Goal: Transaction & Acquisition: Purchase product/service

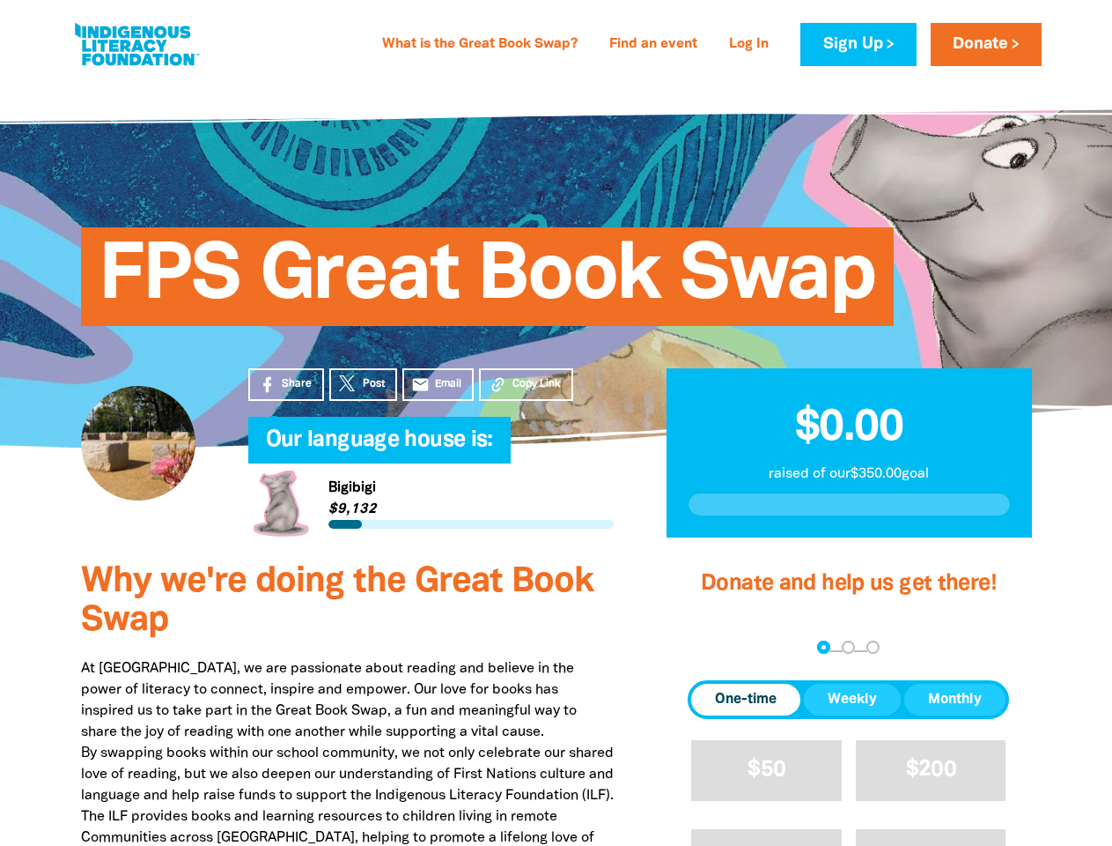
click at [556, 423] on h4 "Our language house is:﻿" at bounding box center [449, 440] width 366 height 35
click at [526, 384] on span "Copy Link" at bounding box center [537, 384] width 48 height 16
click at [712, 648] on div "arrow_back Back Step 1 Step 2 Step 3" at bounding box center [848, 648] width 321 height 21
click at [824, 647] on div "Navigate to step 1 of 3 to enter your donation amount" at bounding box center [824, 647] width 4 height 4
click at [746, 699] on span "One-time" at bounding box center [746, 699] width 62 height 21
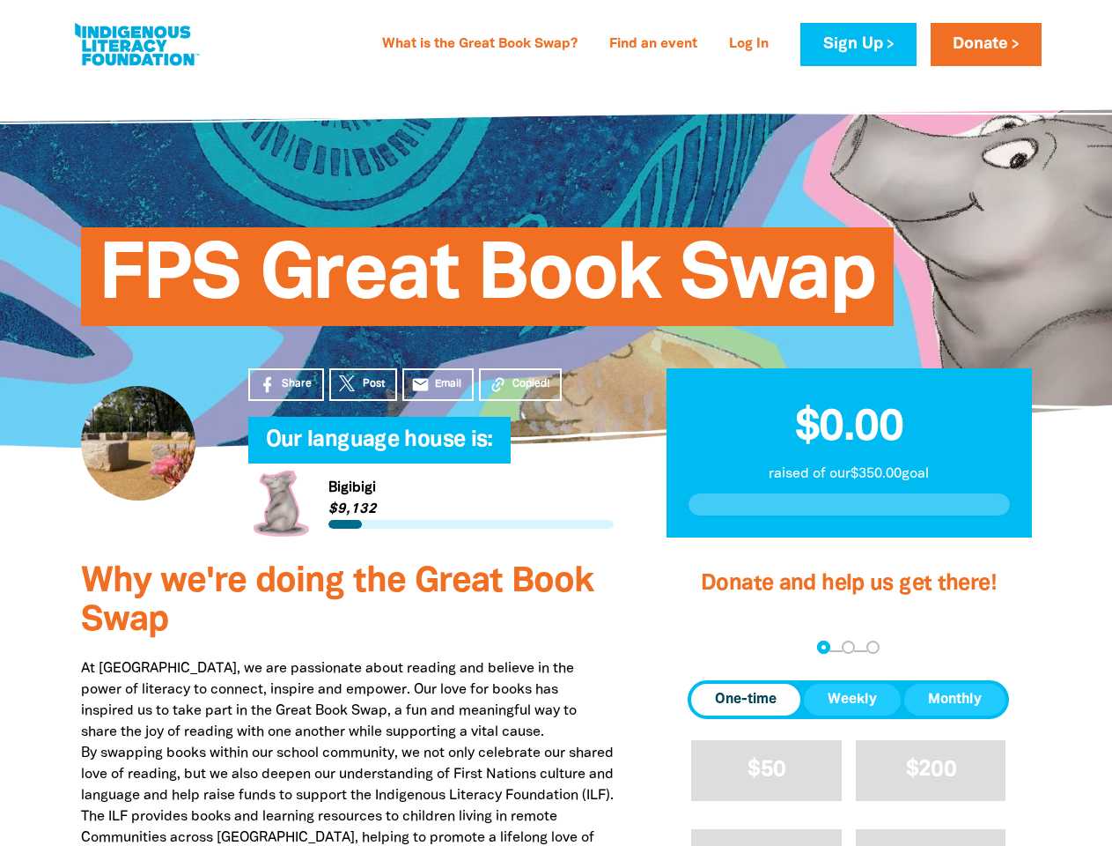
click at [853, 699] on span "Weekly" at bounding box center [852, 699] width 49 height 21
click at [955, 699] on span "Monthly" at bounding box center [955, 699] width 54 height 21
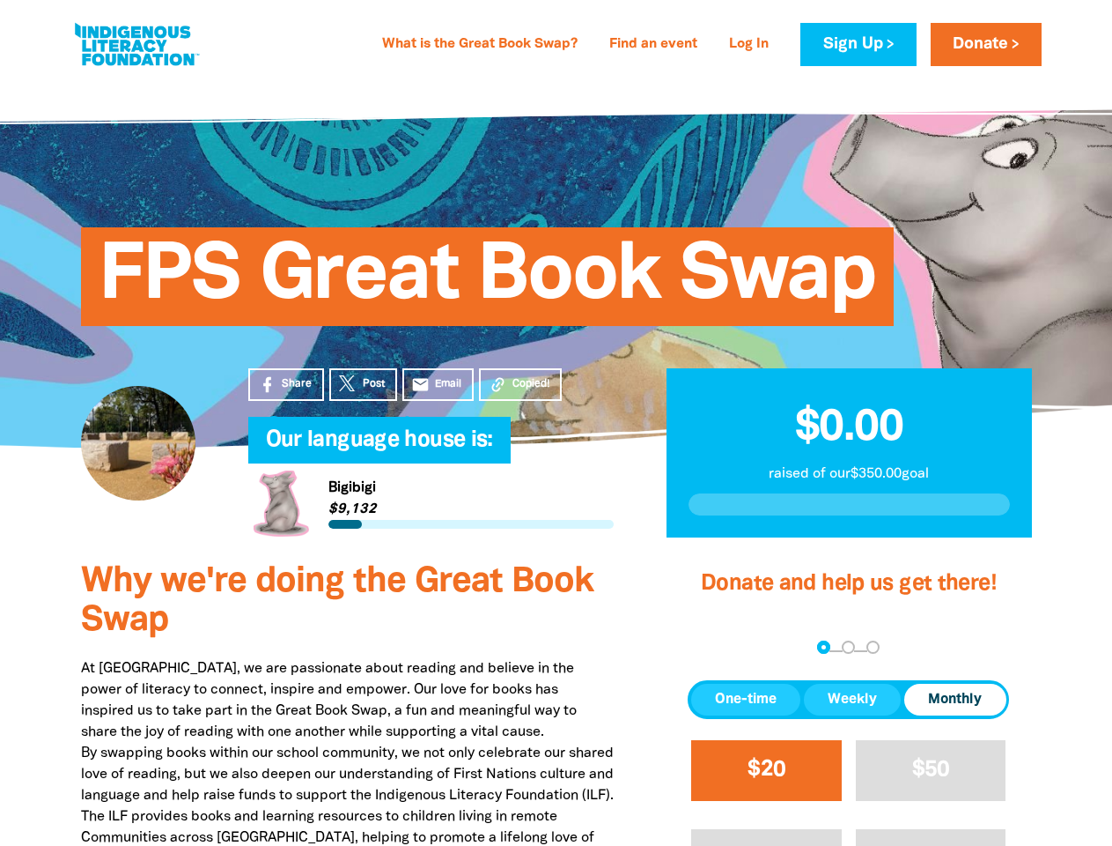
click at [766, 770] on span "$20" at bounding box center [767, 769] width 38 height 20
